Goal: Task Accomplishment & Management: Manage account settings

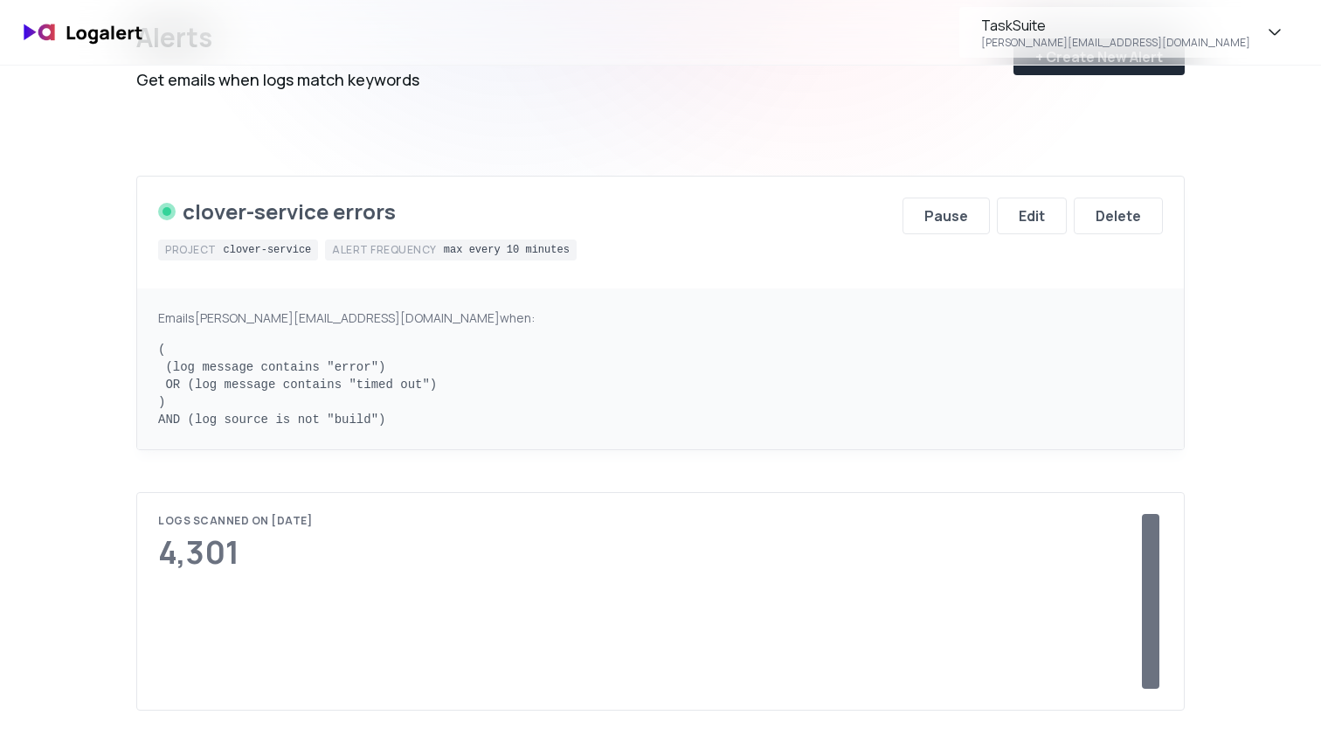
scroll to position [113, 0]
click at [1020, 216] on div "Edit" at bounding box center [1032, 216] width 26 height 21
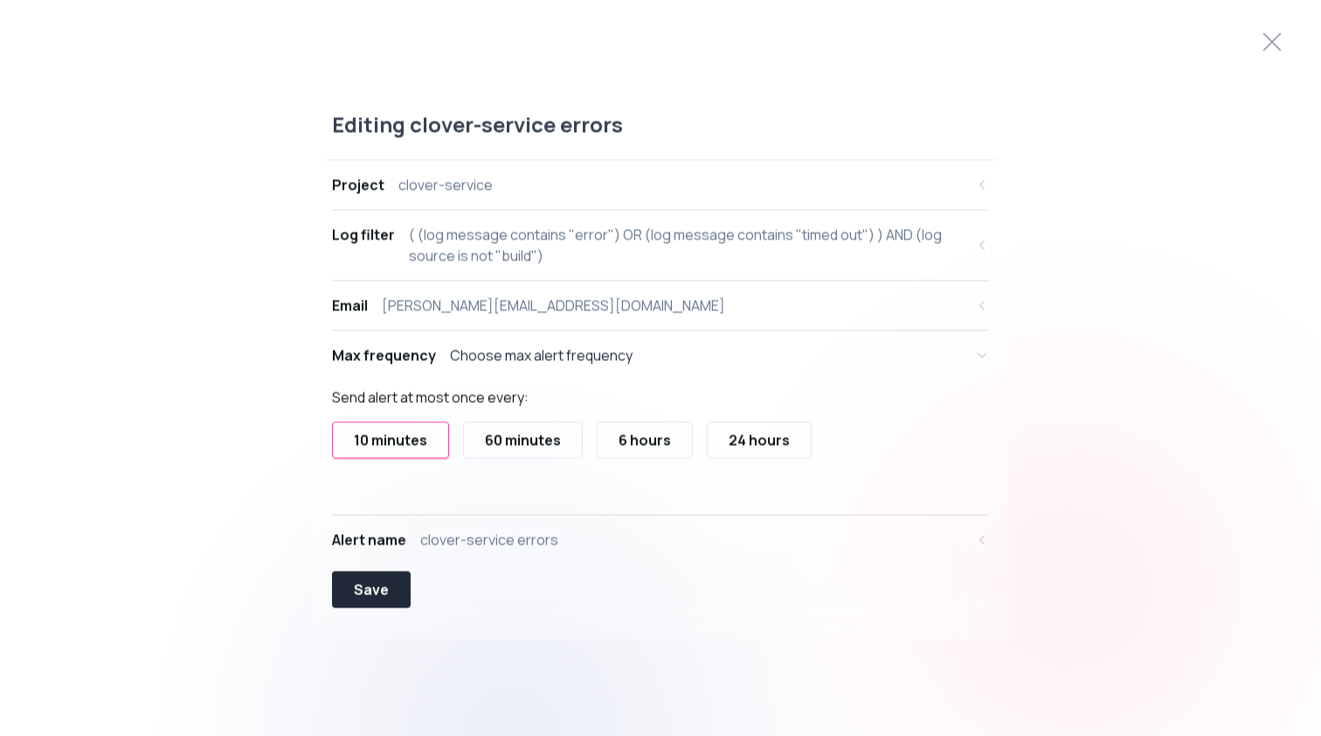
click at [491, 440] on div "60 minutes" at bounding box center [523, 440] width 76 height 21
click at [426, 444] on div "10 minutes" at bounding box center [390, 440] width 73 height 21
click at [524, 257] on div "( (log message contains "error") OR (log message contains "timed out") ) AND (l…" at bounding box center [687, 246] width 556 height 42
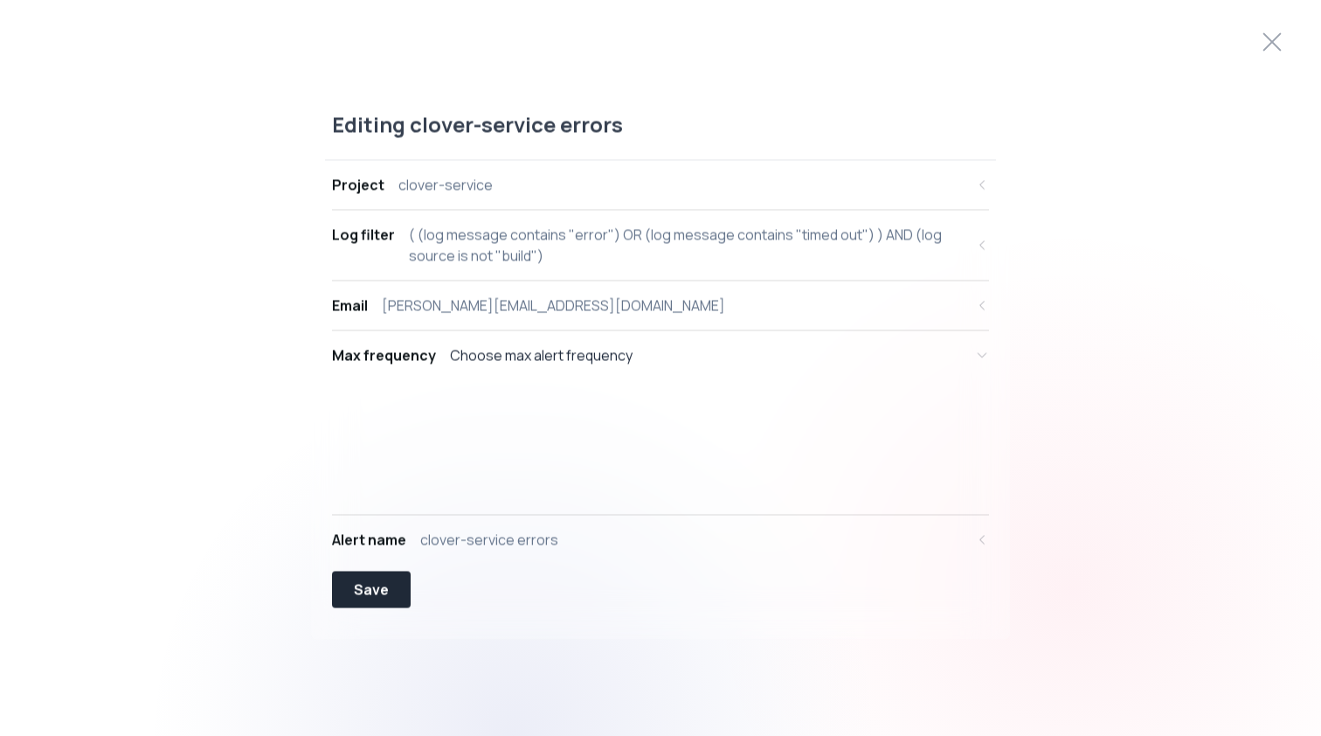
select select "message"
select select "CONTAINS"
select select "OR"
select select "message"
select select "CONTAINS"
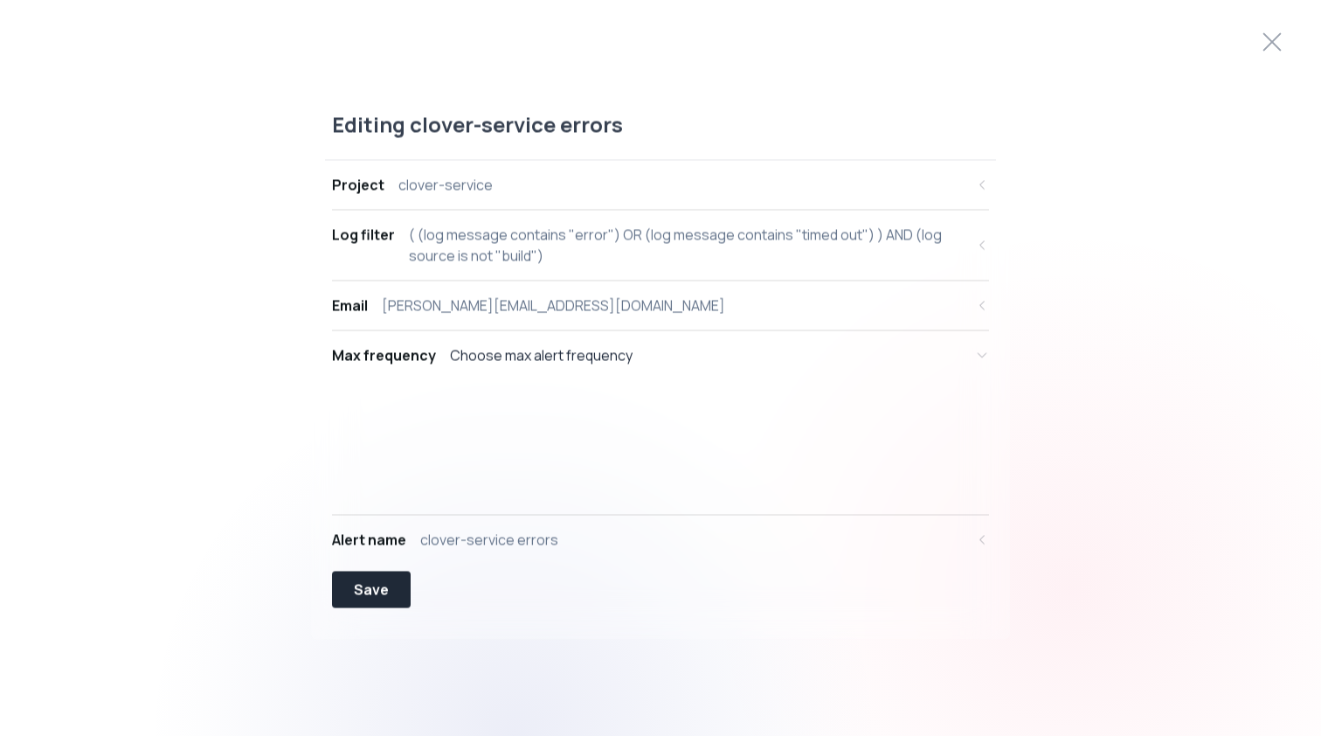
select select "AND"
select select "source"
select select "NOT_EQUALS"
select select "build"
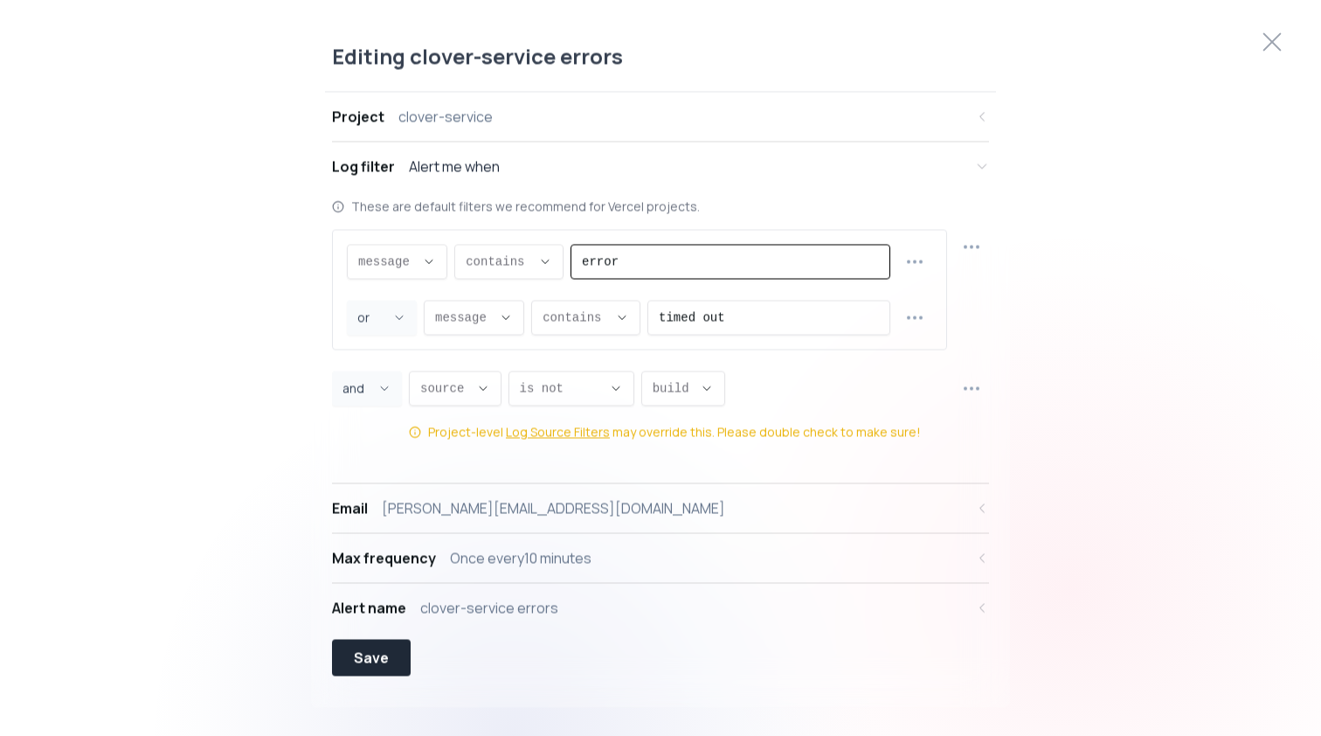
click at [628, 260] on input "error" at bounding box center [730, 262] width 297 height 33
click at [919, 321] on icon "button" at bounding box center [915, 318] width 21 height 21
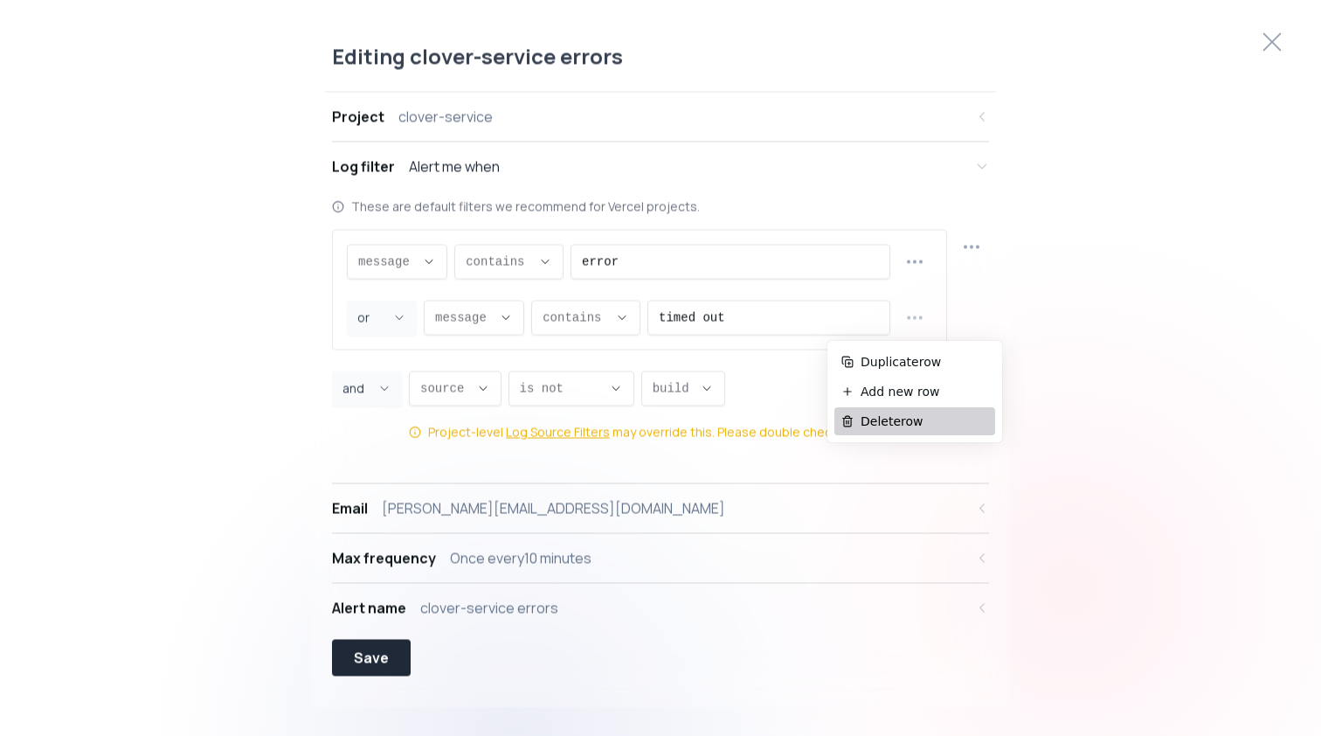
click at [884, 418] on span "Delete row" at bounding box center [925, 421] width 128 height 17
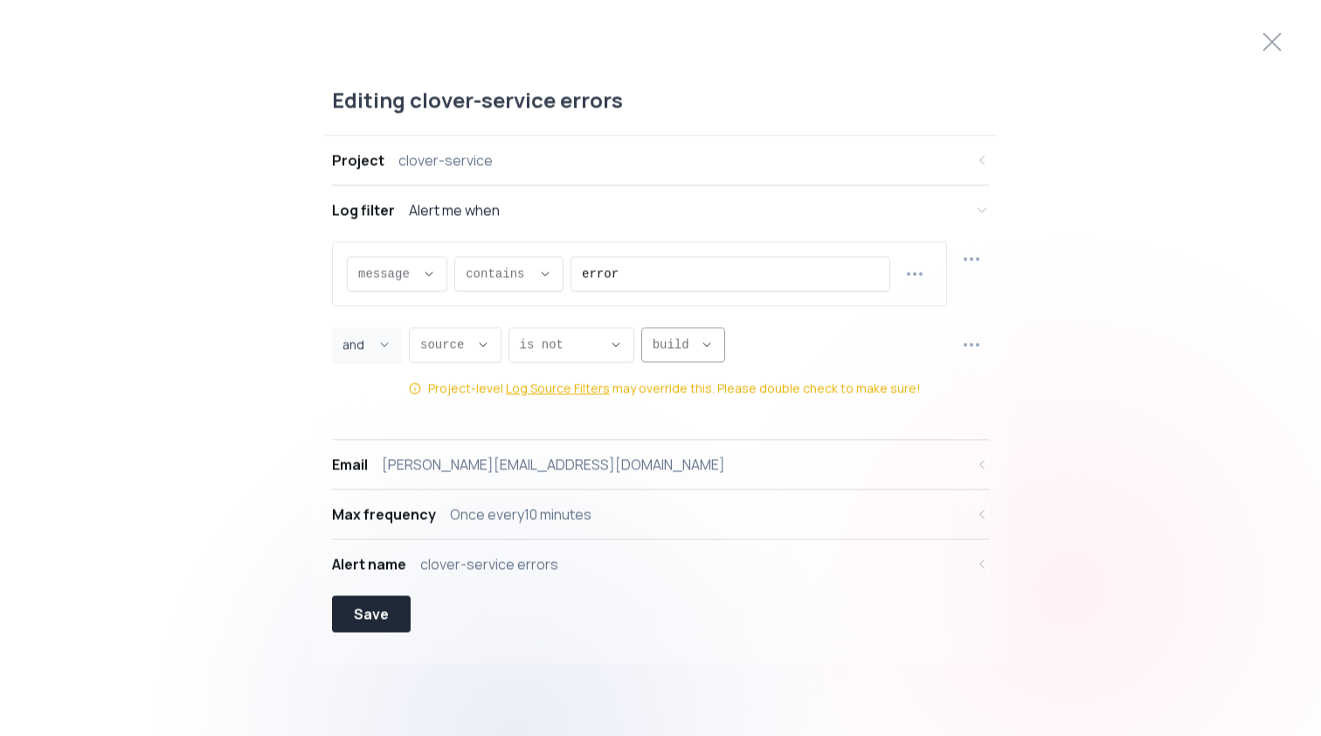
click at [718, 353] on button "build ," at bounding box center [684, 345] width 84 height 35
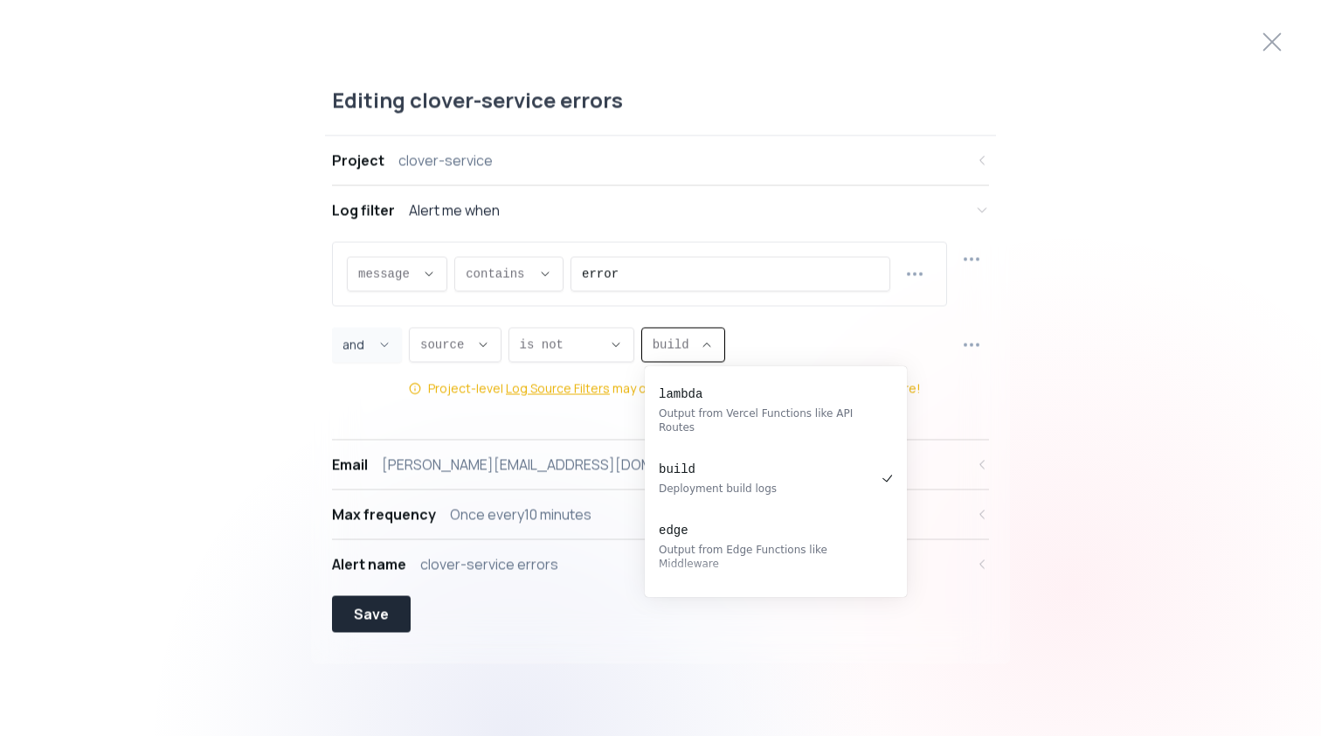
scroll to position [4, 0]
click at [718, 353] on button "build ," at bounding box center [684, 345] width 84 height 35
click at [676, 281] on input "error" at bounding box center [730, 274] width 297 height 33
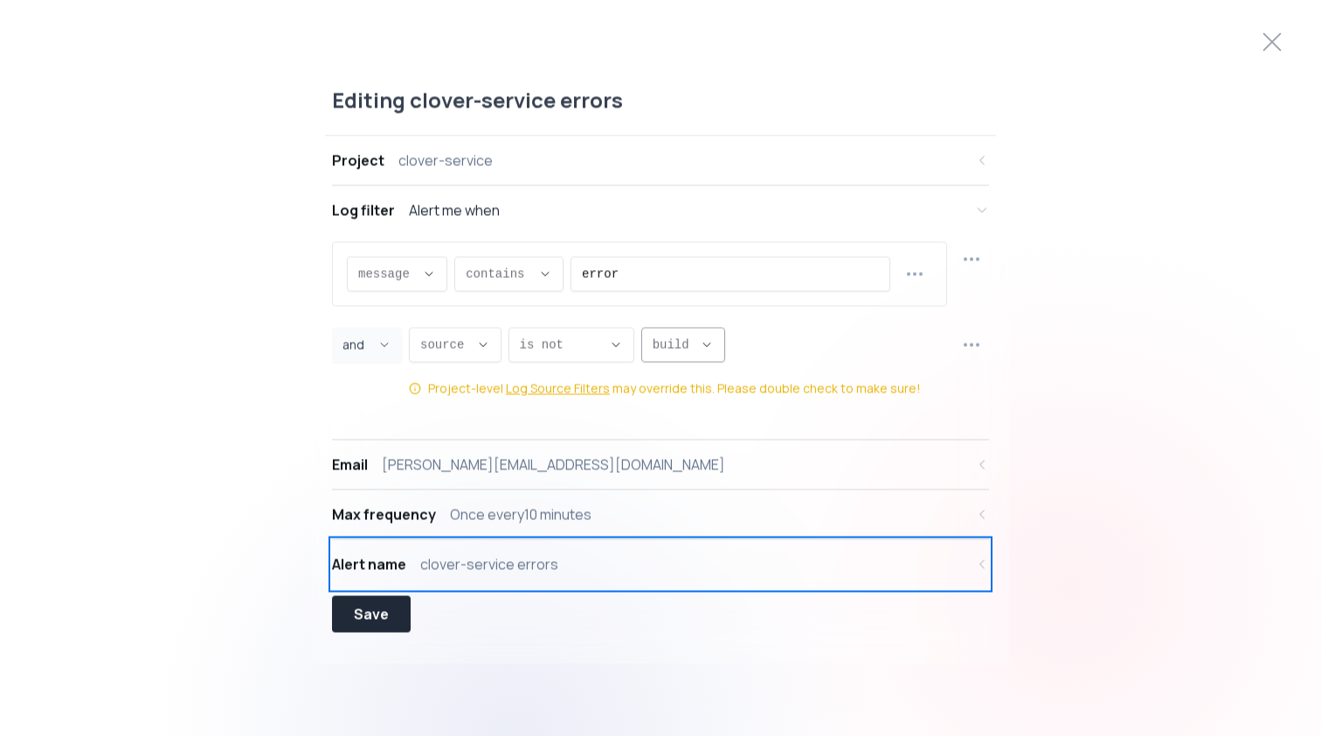
select select "OR"
select select "message"
select select "CONTAINS"
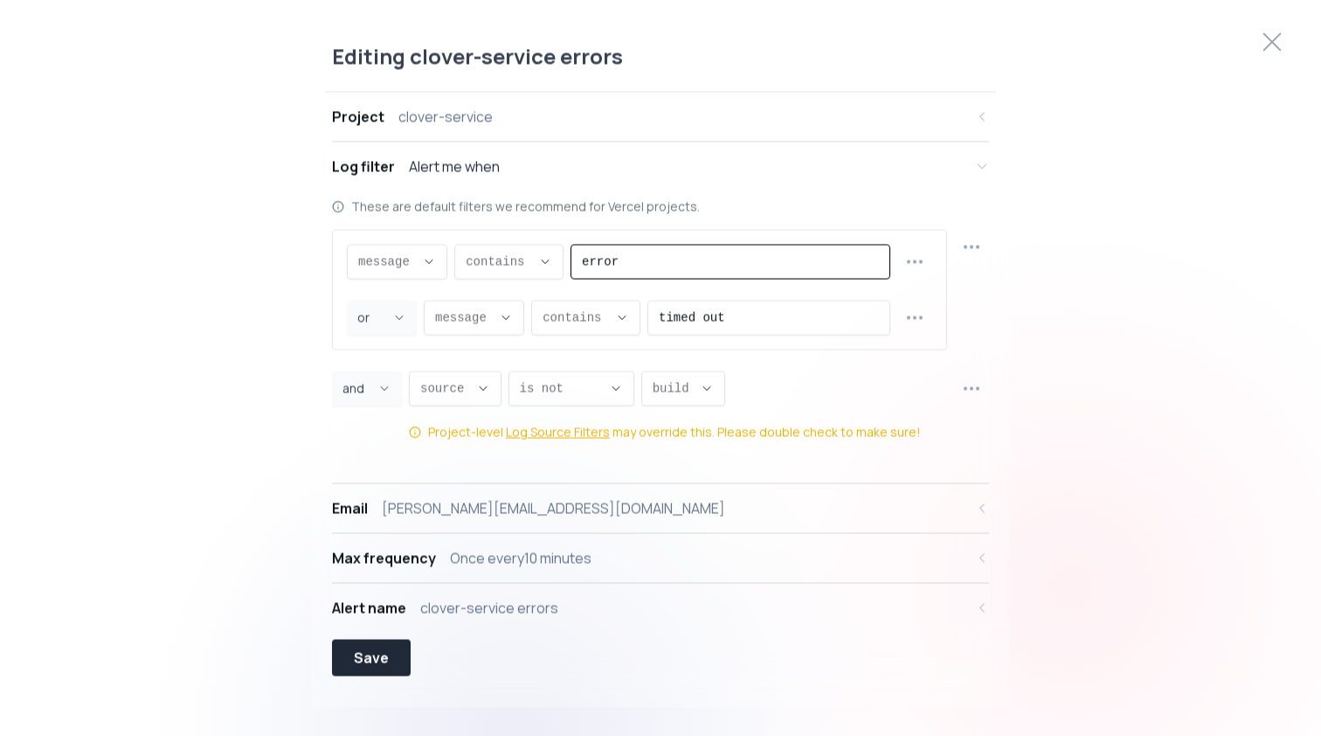
click at [644, 277] on input "error" at bounding box center [730, 262] width 297 height 33
drag, startPoint x: 644, startPoint y: 266, endPoint x: 578, endPoint y: 266, distance: 66.4
click at [578, 266] on div "error" at bounding box center [731, 262] width 320 height 35
paste input "Plugin did not start in time: '@odoo/fastify’"
type input "Plugin did not start in time: '@odoo/fastify’"
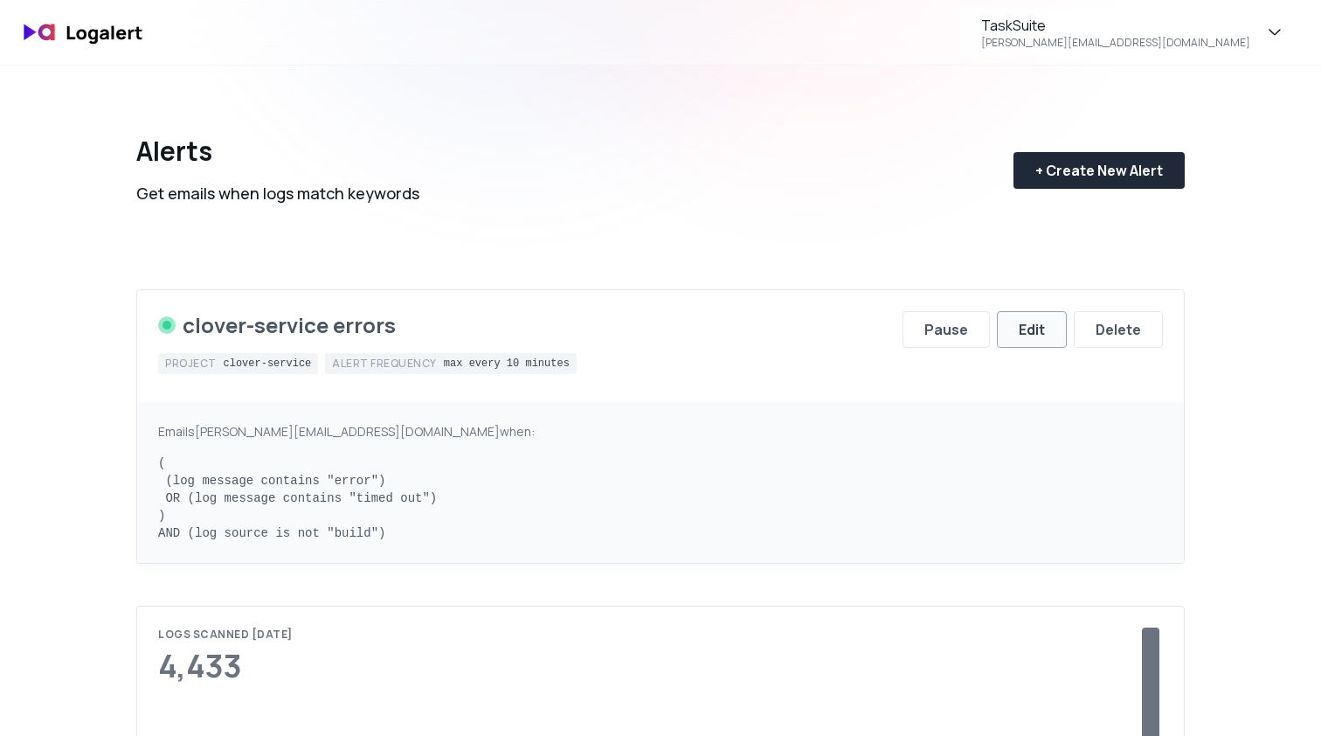
click at [1042, 334] on div "Edit" at bounding box center [1032, 329] width 26 height 21
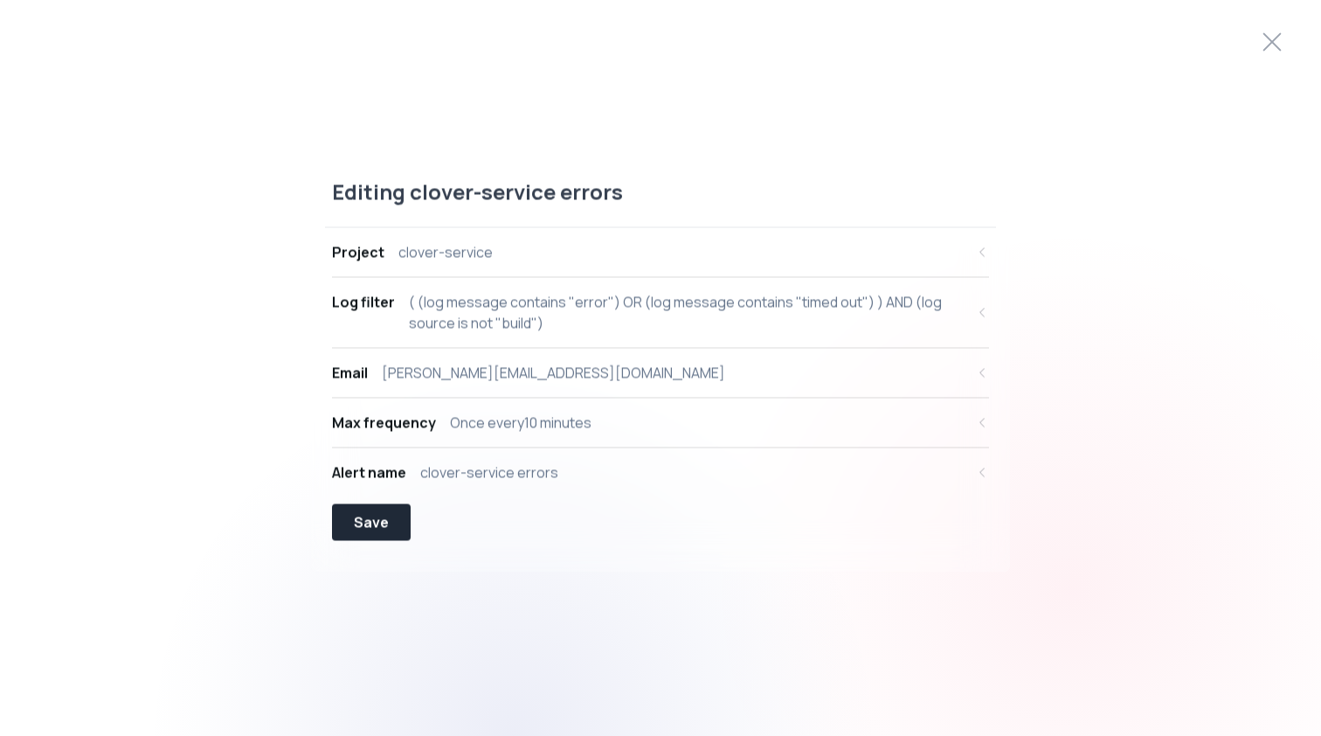
click at [961, 318] on div "( (log message contains "error") OR (log message contains "timed out") ) AND (l…" at bounding box center [687, 313] width 556 height 42
select select "message"
select select "CONTAINS"
select select "OR"
select select "message"
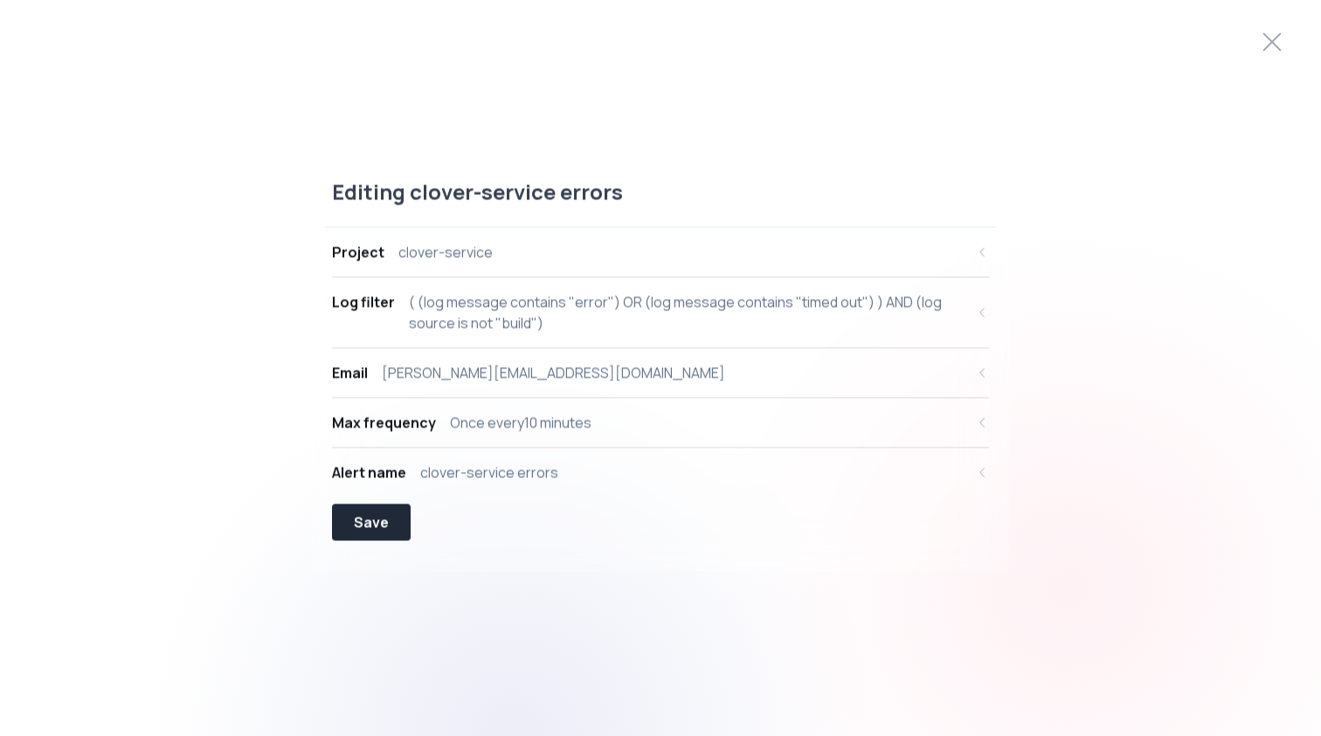
select select "CONTAINS"
select select "AND"
select select "source"
select select "NOT_EQUALS"
select select "build"
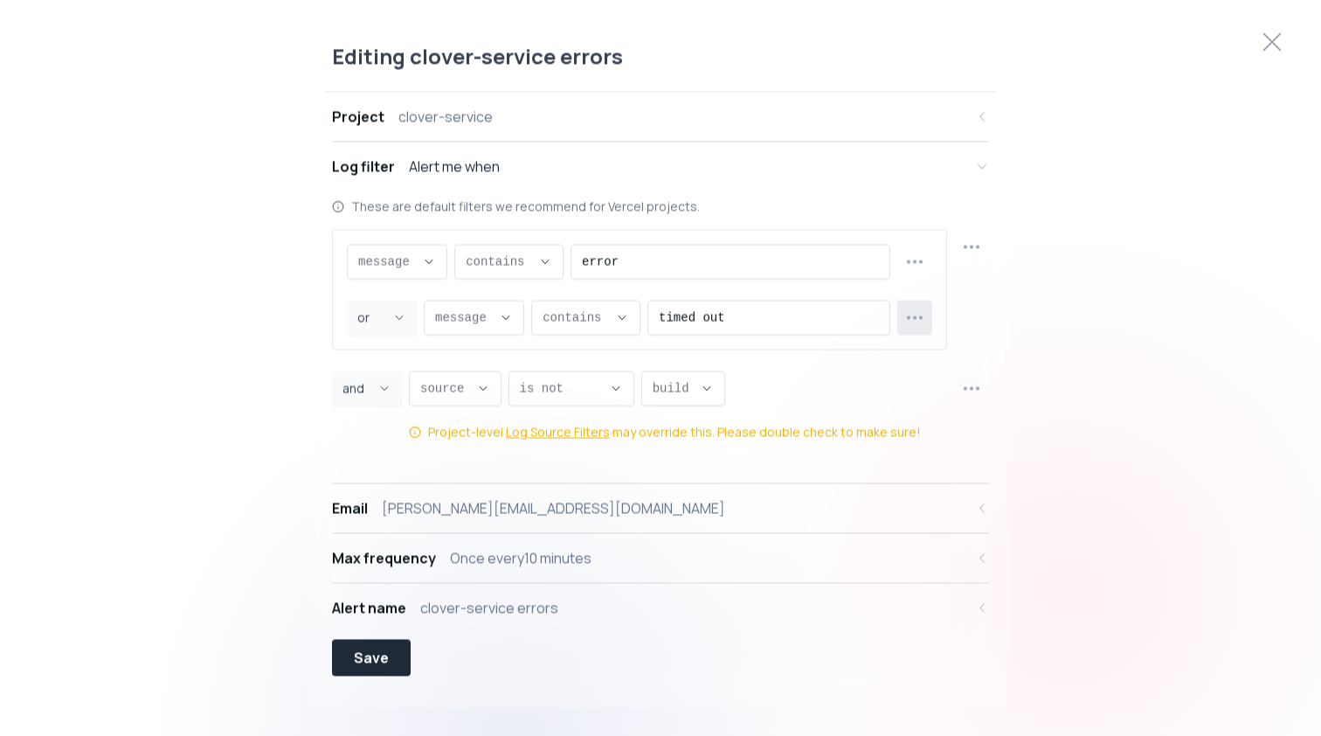
click at [912, 324] on icon "button" at bounding box center [915, 318] width 21 height 21
click at [881, 423] on span "Delete row" at bounding box center [925, 421] width 128 height 17
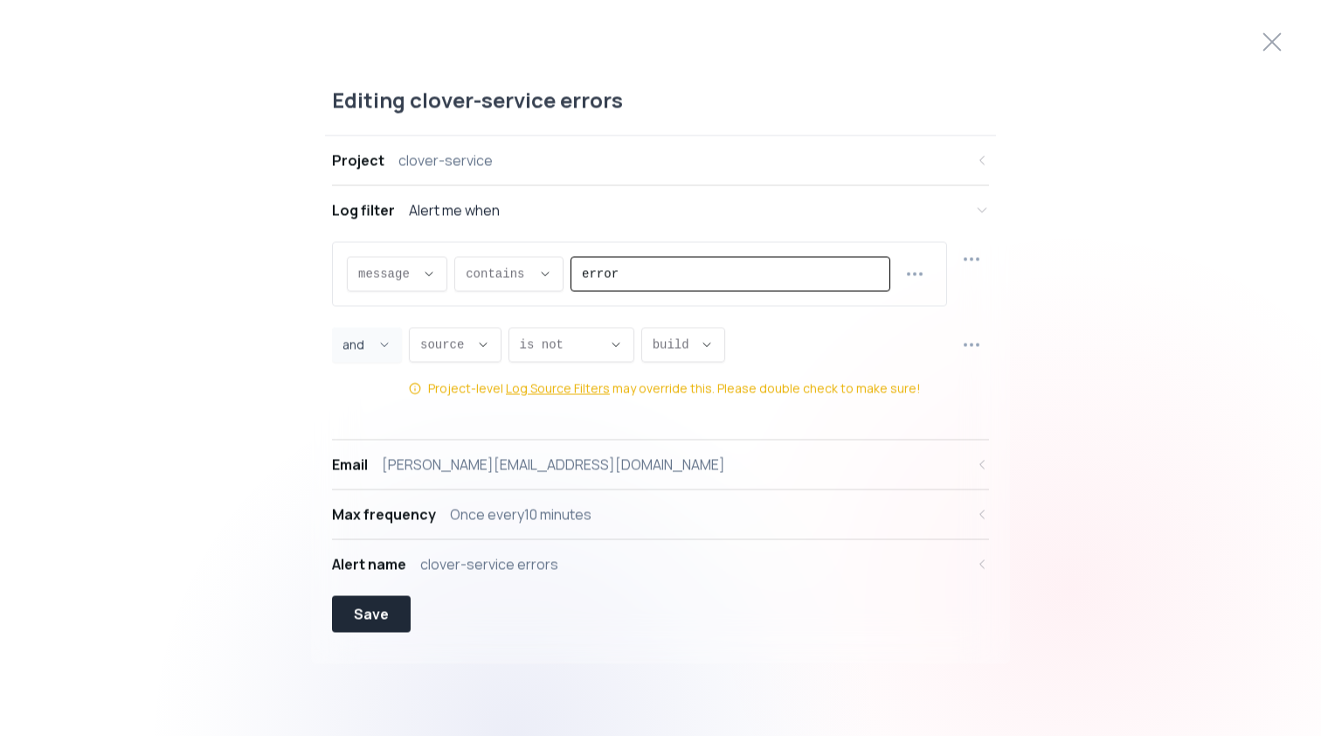
drag, startPoint x: 659, startPoint y: 282, endPoint x: 579, endPoint y: 280, distance: 80.4
click at [579, 280] on div "error" at bounding box center [731, 274] width 320 height 35
click at [433, 278] on icon "Descriptive Select" at bounding box center [429, 274] width 14 height 14
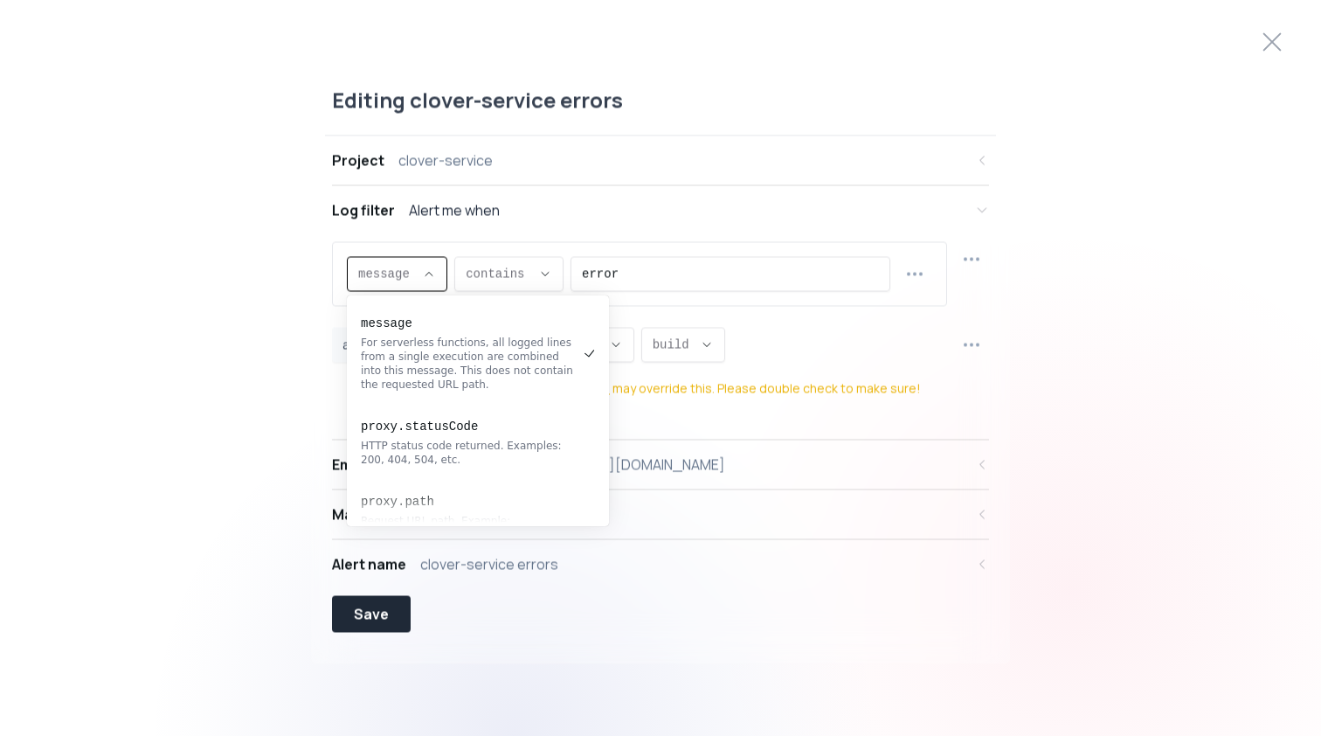
click at [433, 278] on icon "Descriptive Select" at bounding box center [429, 274] width 14 height 14
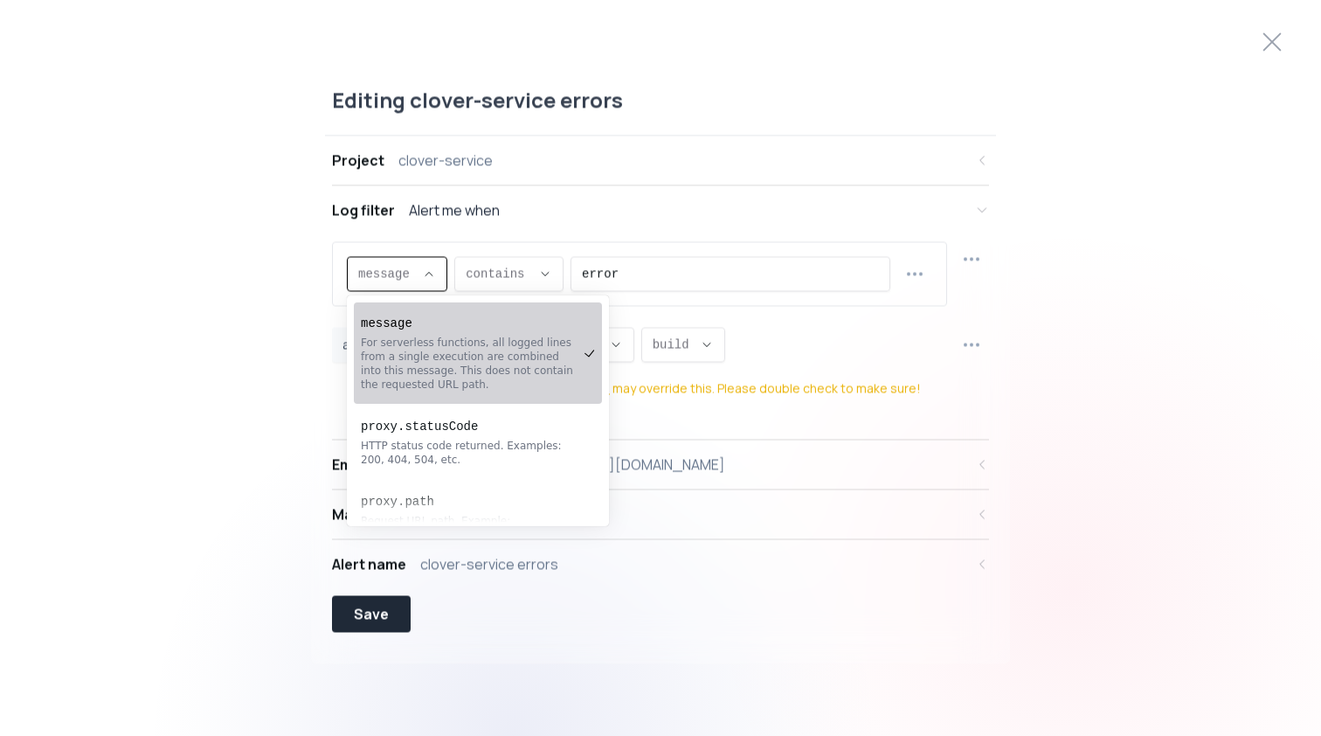
click at [443, 343] on div "For serverless functions, all logged lines from a single execution are combined…" at bounding box center [469, 364] width 217 height 56
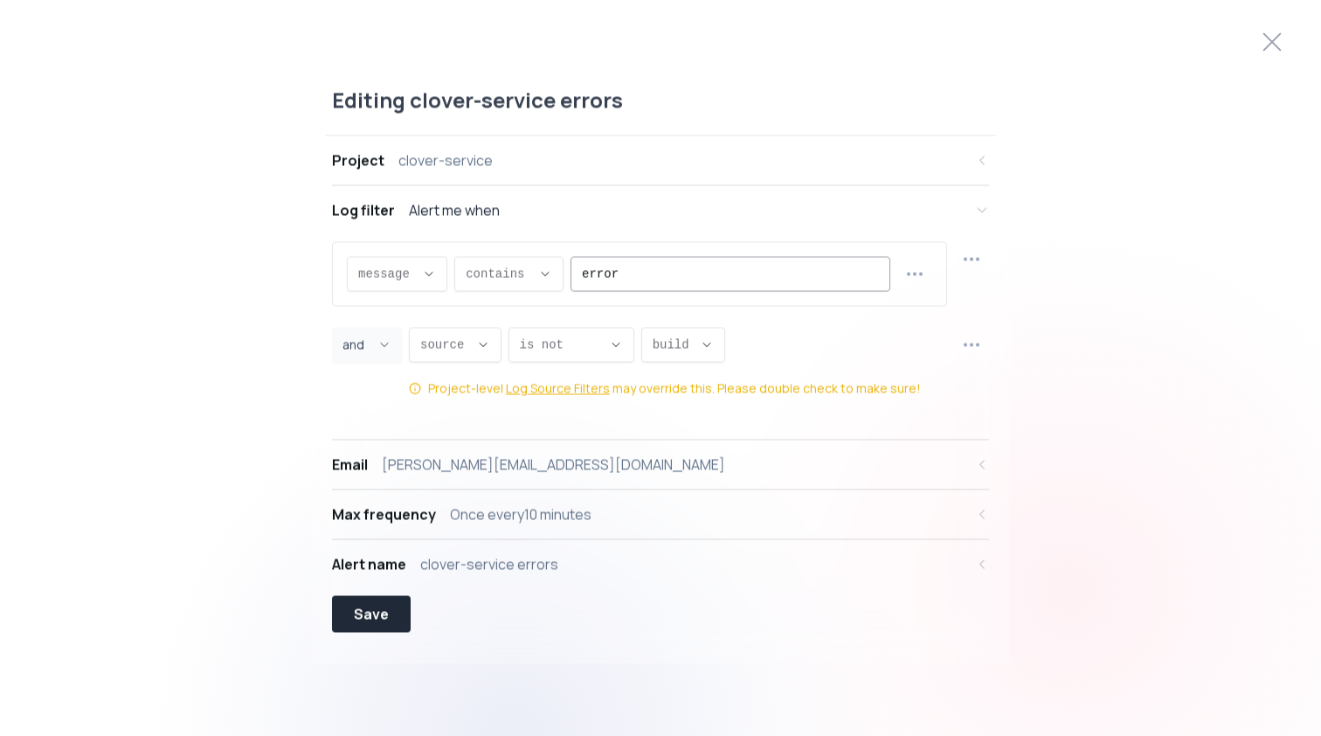
click at [657, 273] on input "error" at bounding box center [730, 274] width 297 height 33
type input "e"
paste input "Plugin did not start in time: '@odoo/fastify’"
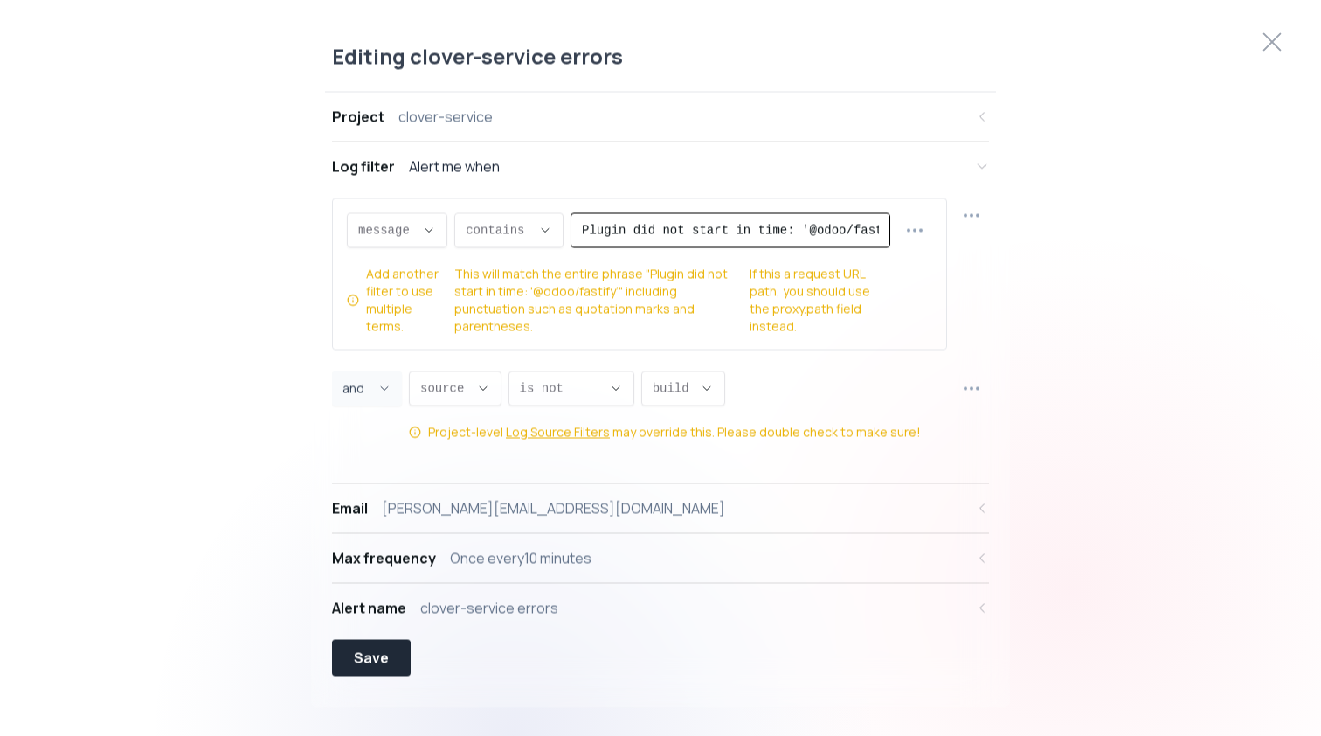
drag, startPoint x: 752, startPoint y: 233, endPoint x: 879, endPoint y: 227, distance: 127.7
click at [879, 227] on div "Plugin did not start in time: '@odoo/fastify’" at bounding box center [731, 230] width 320 height 35
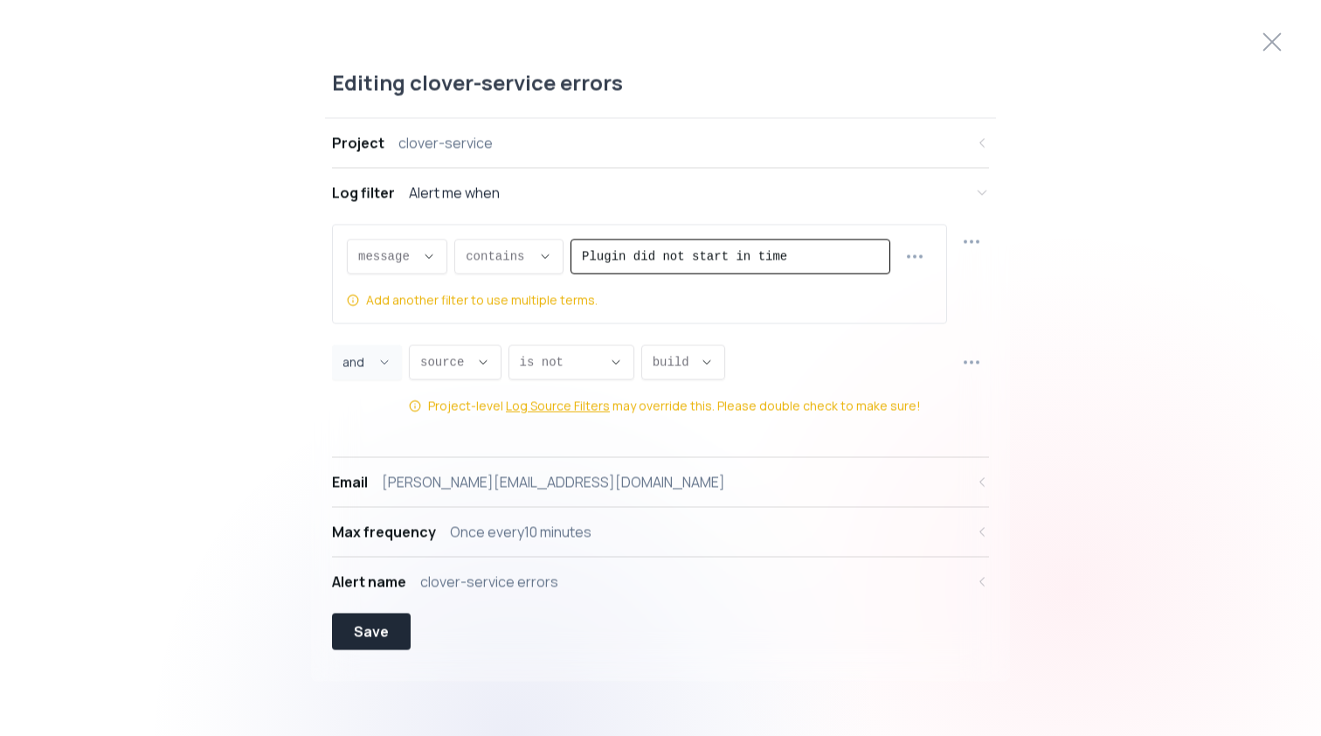
type input "Plugin did not start in time"
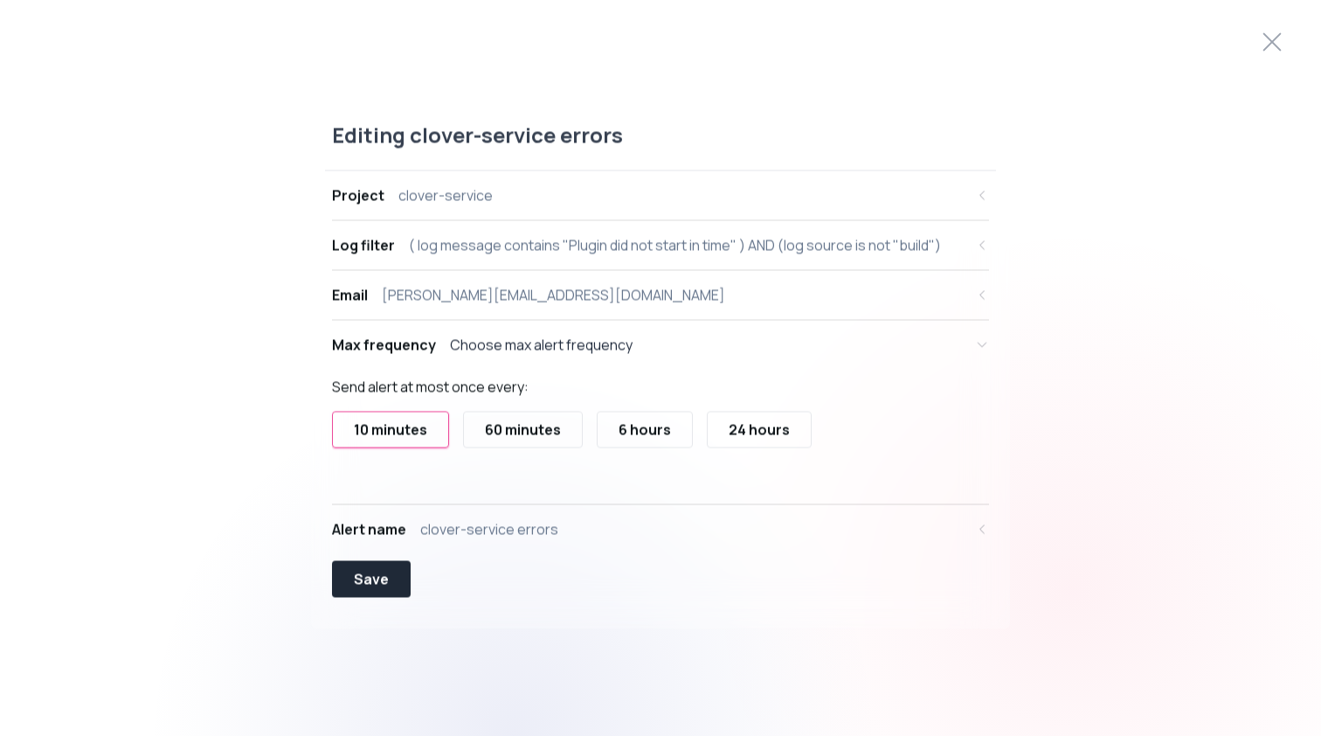
click at [551, 434] on div "60 minutes" at bounding box center [523, 430] width 76 height 21
click at [385, 583] on div "Save" at bounding box center [371, 579] width 35 height 21
